Goal: Task Accomplishment & Management: Manage account settings

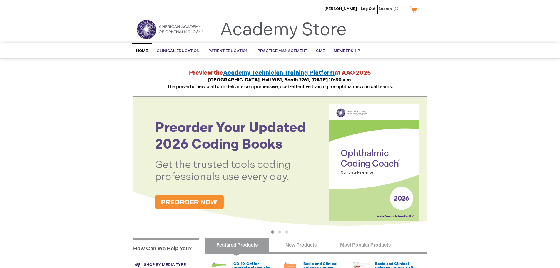
click at [350, 8] on span "[PERSON_NAME]" at bounding box center [340, 8] width 33 height 5
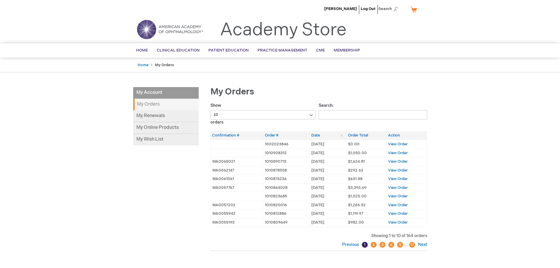
click at [265, 116] on select "10 25 50 100" at bounding box center [262, 114] width 105 height 9
select select "100"
click at [210, 110] on select "10 25 50 100" at bounding box center [262, 114] width 105 height 9
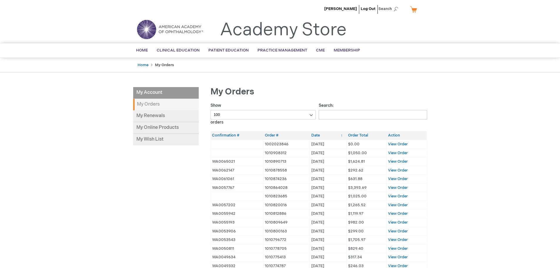
click at [394, 152] on span "View Order" at bounding box center [398, 152] width 20 height 5
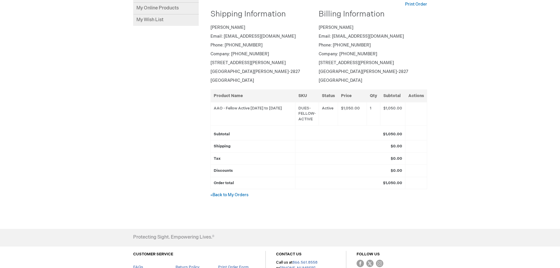
scroll to position [120, 0]
click at [223, 193] on link "« Back to My Orders" at bounding box center [229, 194] width 38 height 5
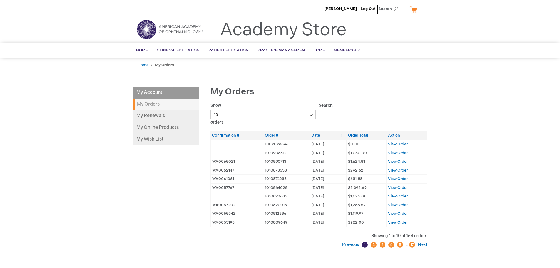
click at [404, 160] on span "View Order" at bounding box center [398, 161] width 20 height 5
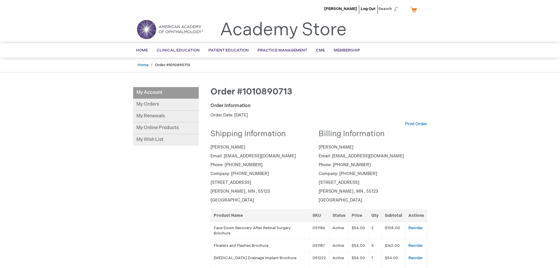
click at [416, 124] on link "Print Order" at bounding box center [416, 124] width 22 height 6
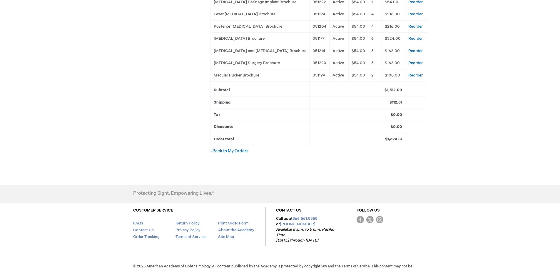
scroll to position [266, 0]
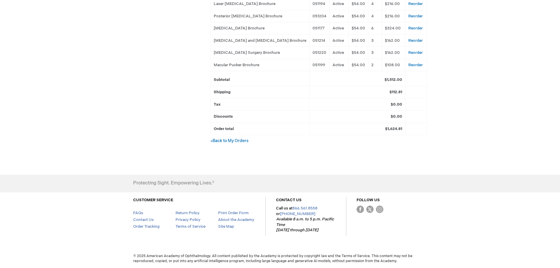
click at [223, 142] on link "« Back to My Orders" at bounding box center [229, 140] width 38 height 5
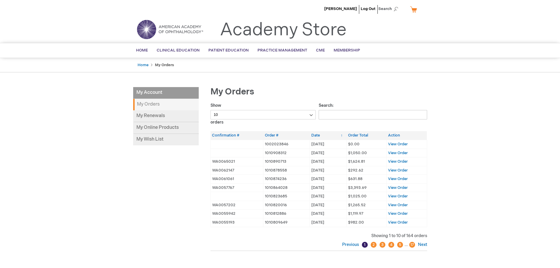
click at [405, 170] on span "View Order" at bounding box center [398, 170] width 20 height 5
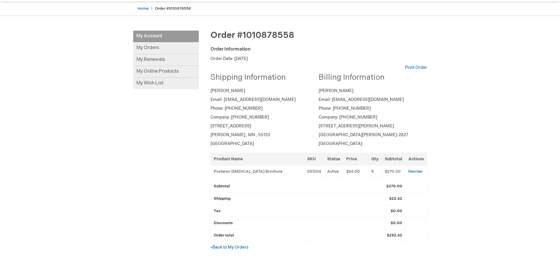
scroll to position [64, 0]
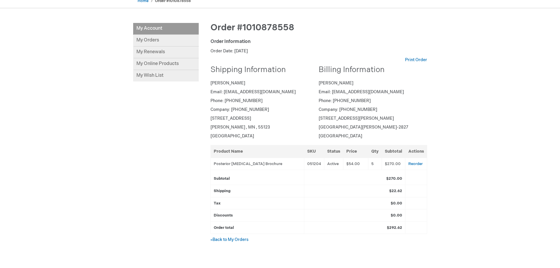
click at [414, 61] on link "Print Order" at bounding box center [416, 60] width 22 height 6
click at [236, 239] on link "« Back to My Orders" at bounding box center [229, 239] width 38 height 5
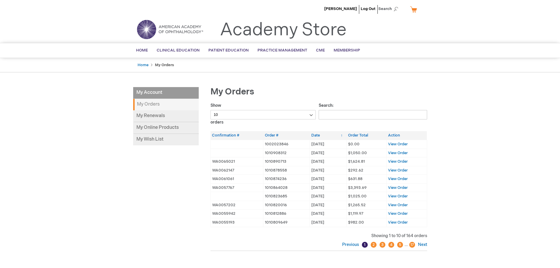
click at [392, 177] on span "View Order" at bounding box center [398, 178] width 20 height 5
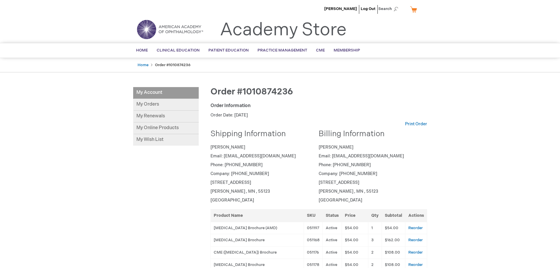
click at [410, 124] on link "Print Order" at bounding box center [416, 124] width 22 height 6
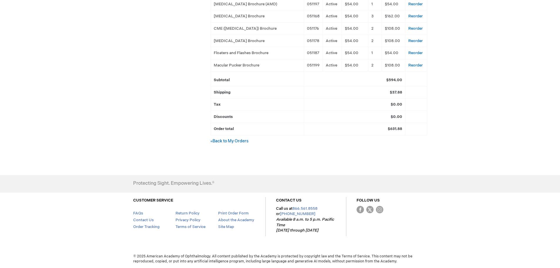
scroll to position [224, 0]
click at [229, 140] on link "« Back to My Orders" at bounding box center [229, 140] width 38 height 5
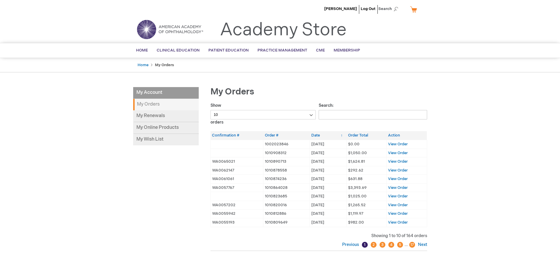
click at [400, 188] on span "View Order" at bounding box center [398, 187] width 20 height 5
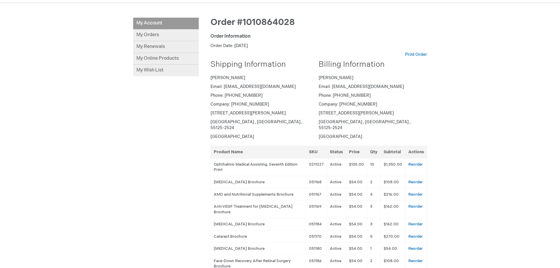
scroll to position [86, 0]
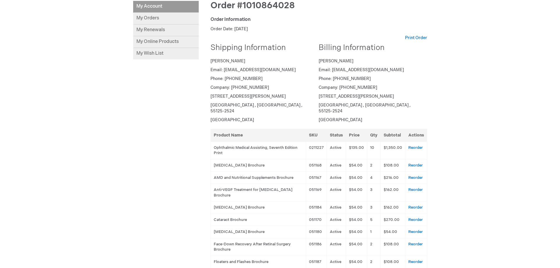
click at [412, 39] on link "Print Order" at bounding box center [416, 38] width 22 height 6
